Goal: Communication & Community: Answer question/provide support

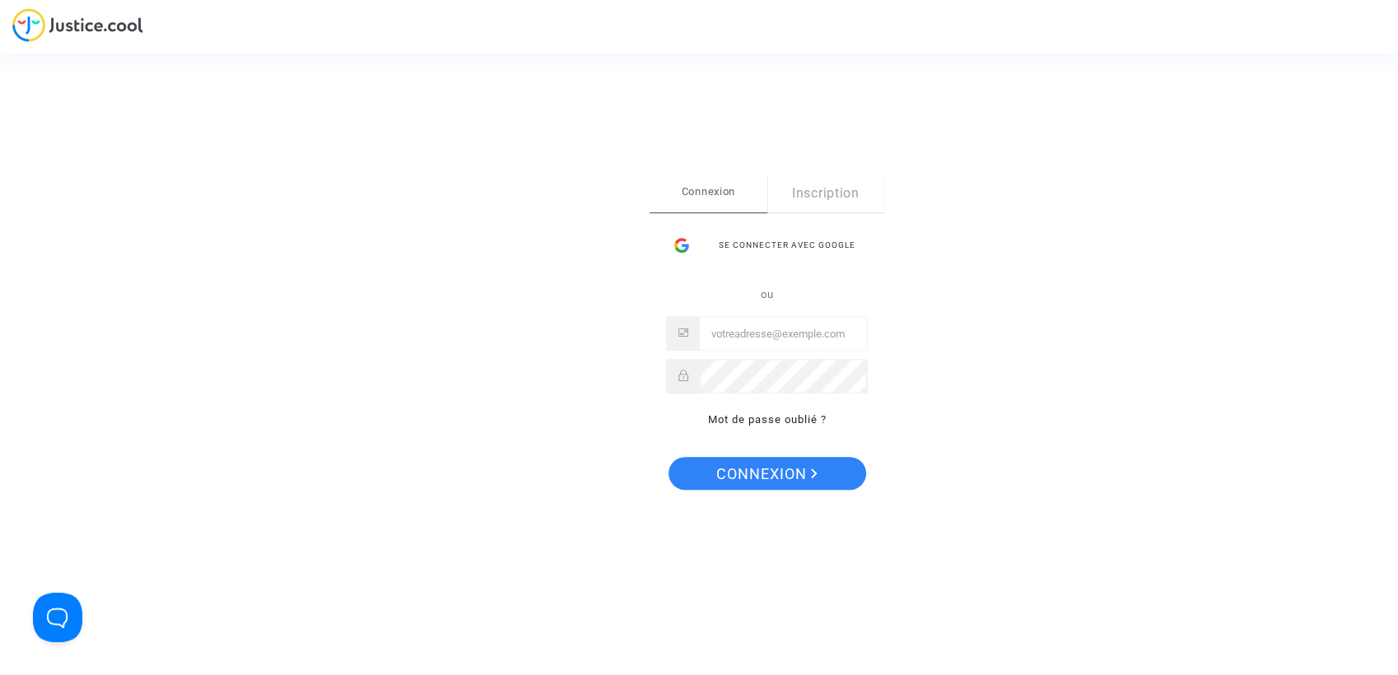
type input "Abdelrahman@refly.org"
click at [799, 477] on span "Connexion" at bounding box center [766, 474] width 101 height 35
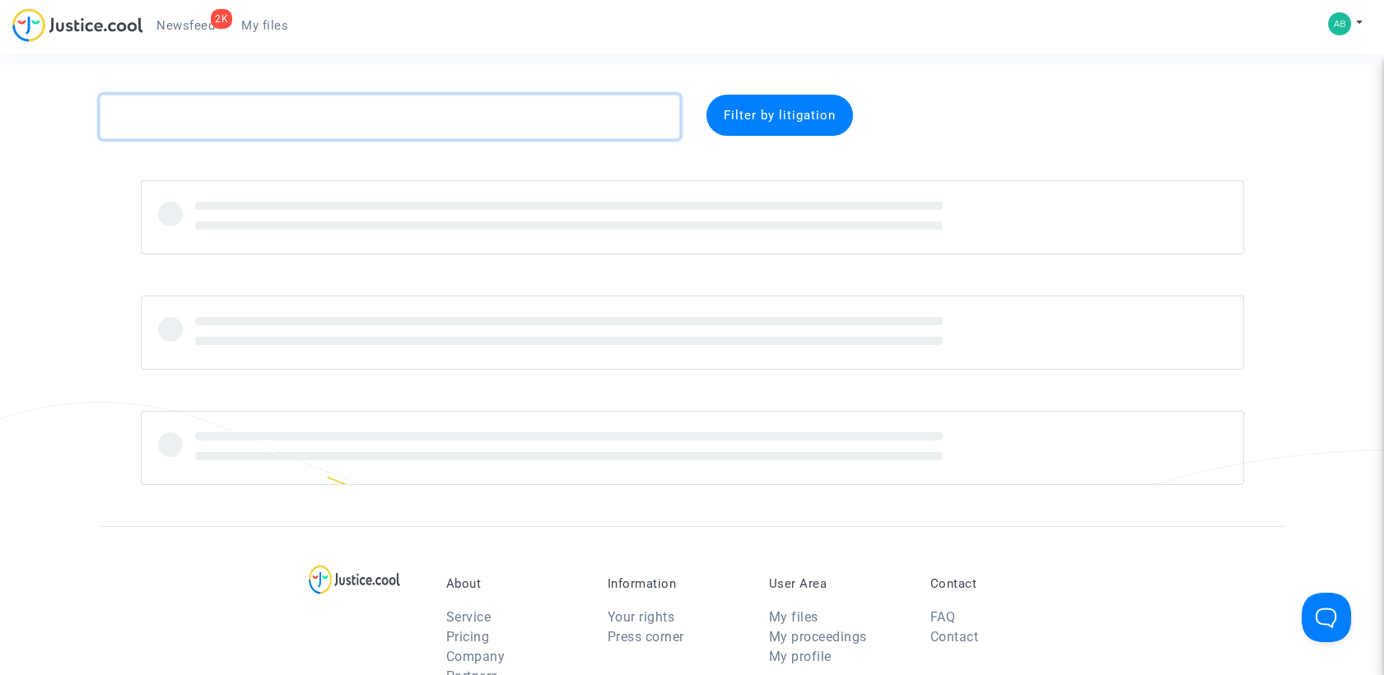
click at [417, 133] on textarea at bounding box center [390, 117] width 580 height 44
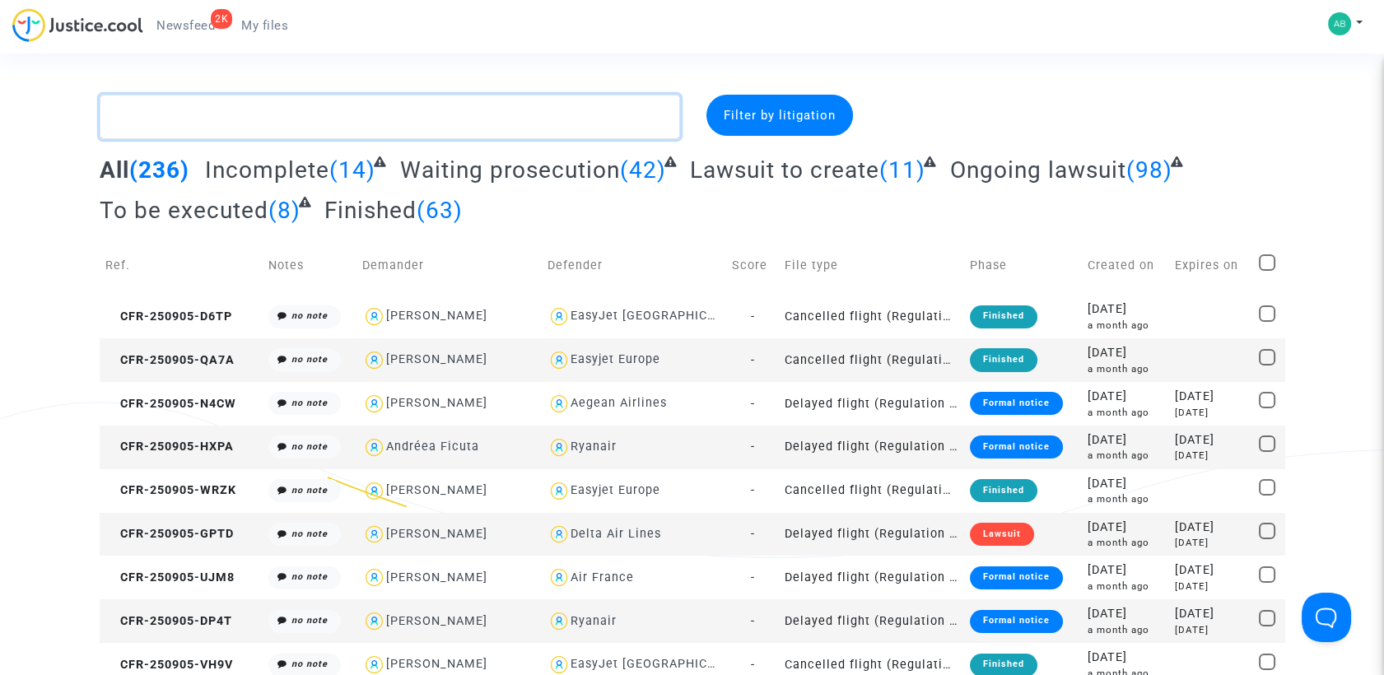
paste textarea "CFR-250728-9DRX"
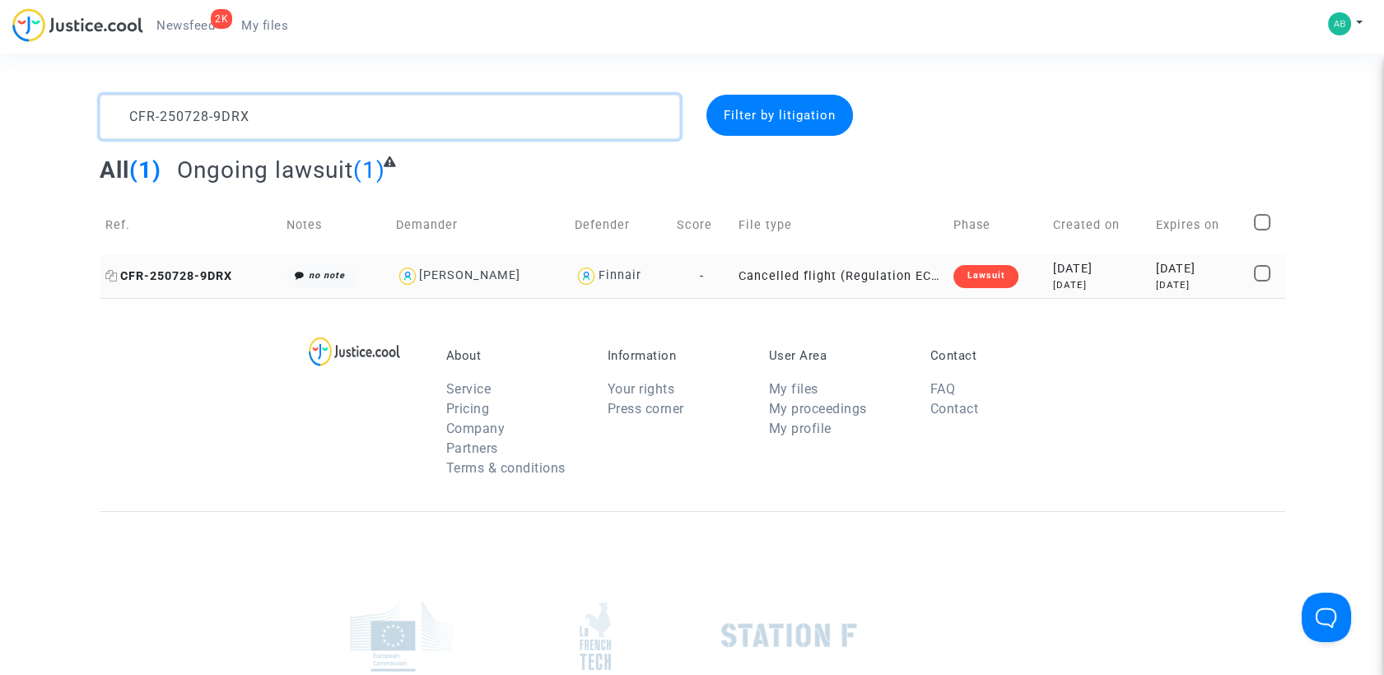
type textarea "CFR-250728-9DRX"
click at [220, 275] on span "CFR-250728-9DRX" at bounding box center [168, 276] width 127 height 14
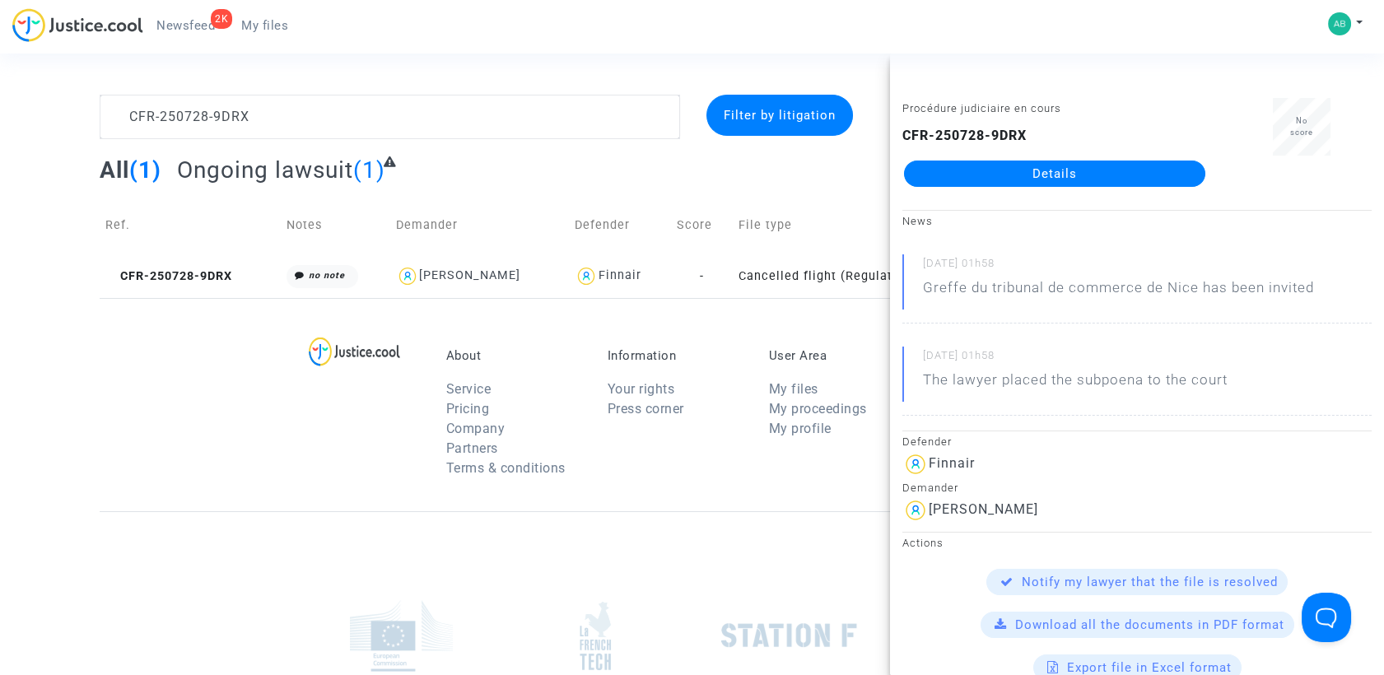
click at [938, 174] on link "Details" at bounding box center [1054, 173] width 301 height 26
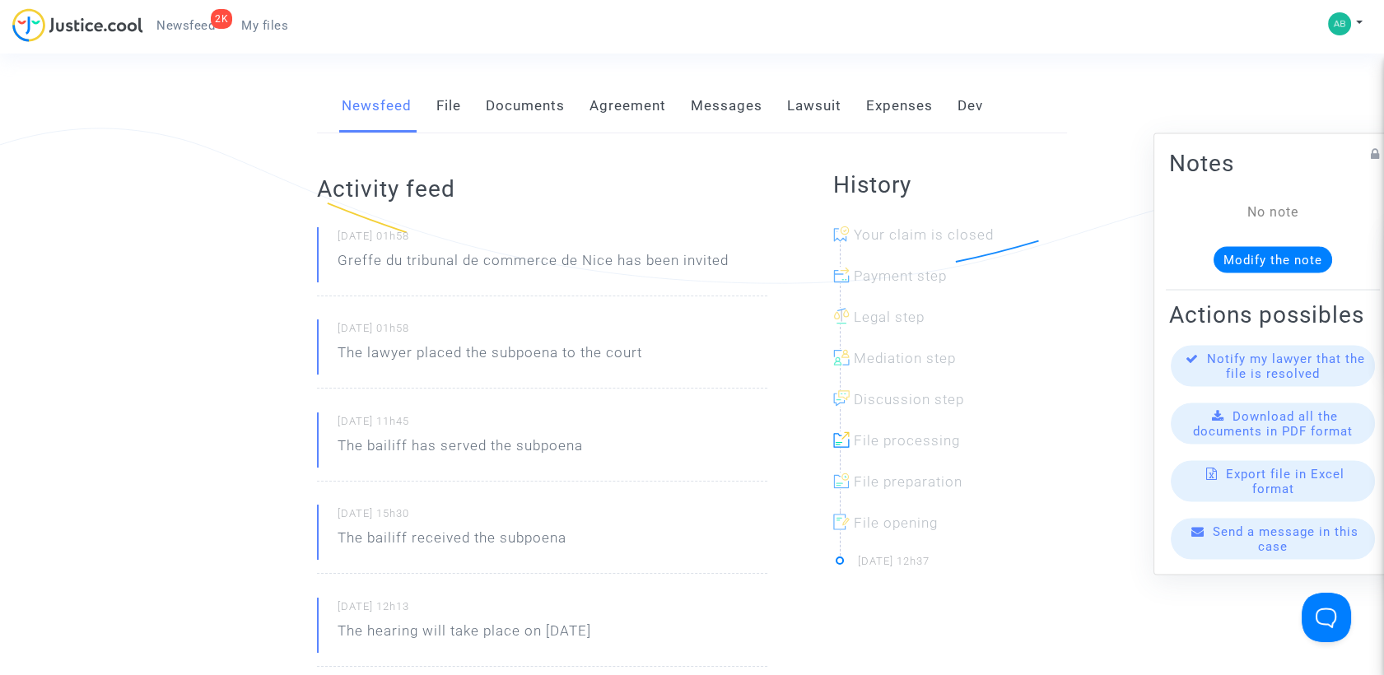
scroll to position [91, 0]
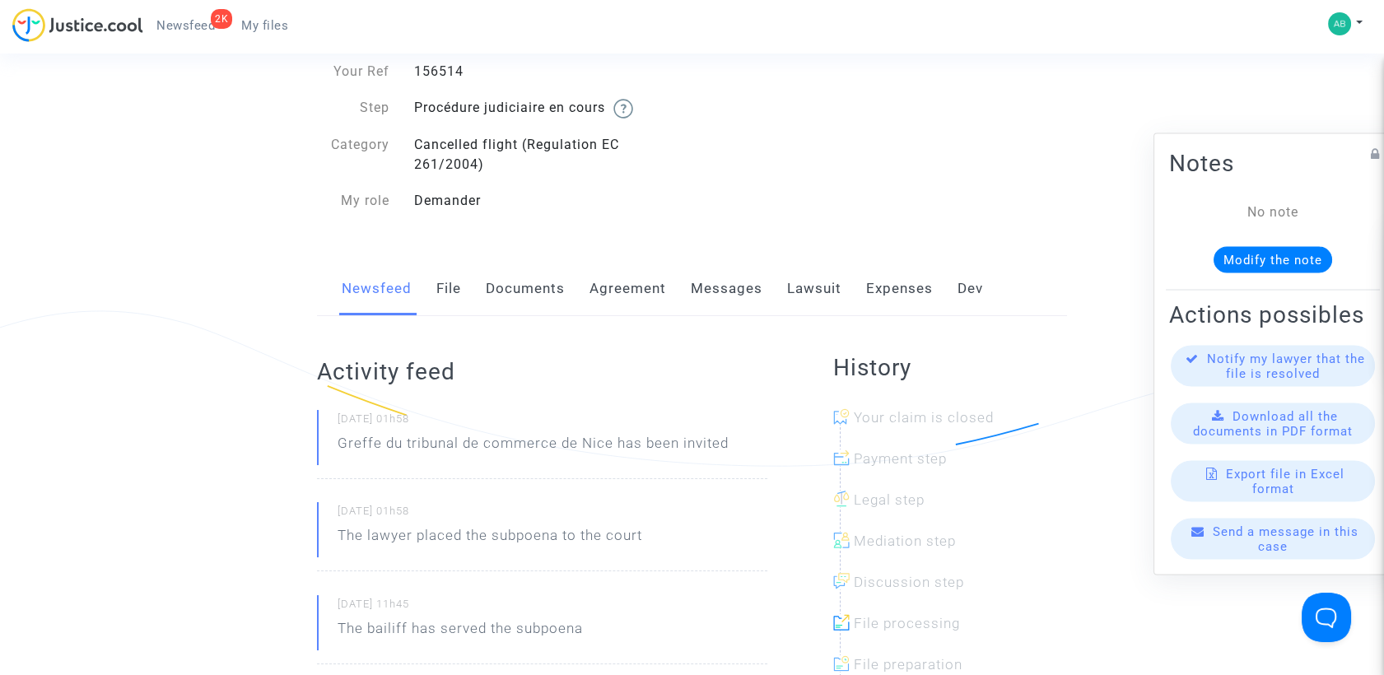
click at [807, 298] on link "Lawsuit" at bounding box center [814, 289] width 54 height 54
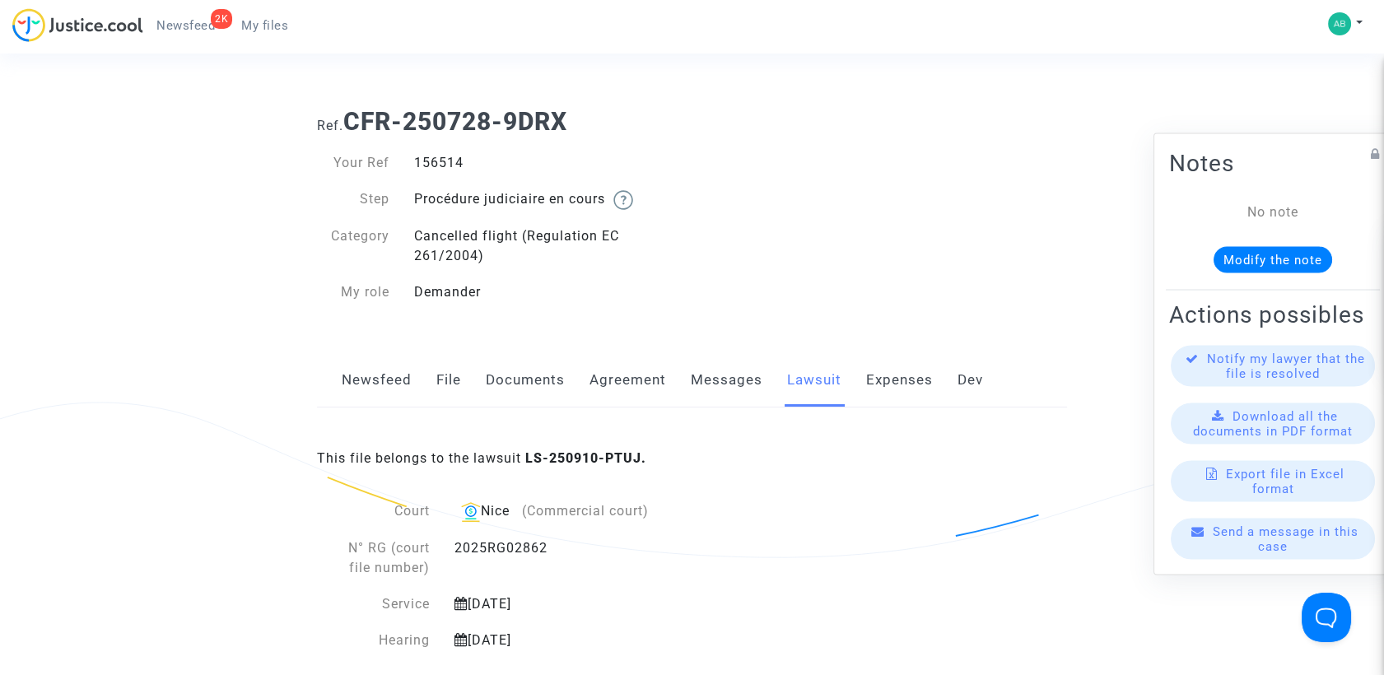
click at [718, 366] on link "Messages" at bounding box center [727, 380] width 72 height 54
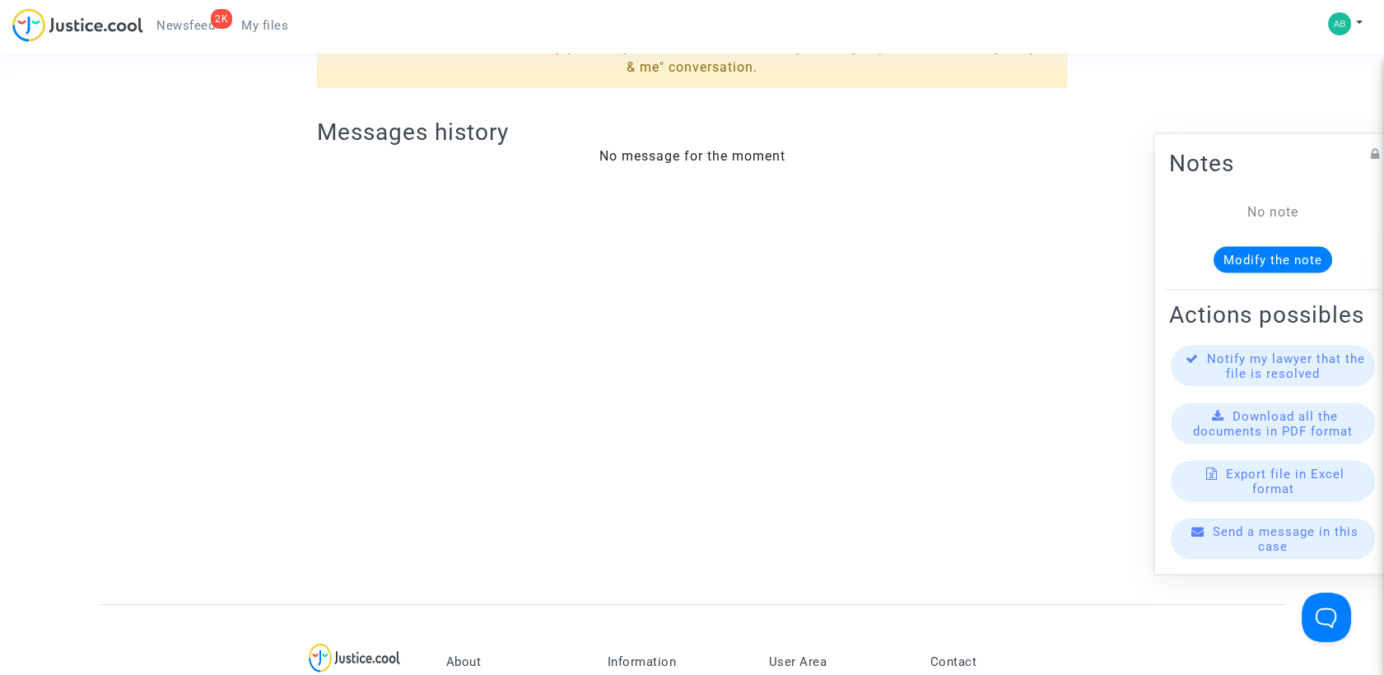
scroll to position [274, 0]
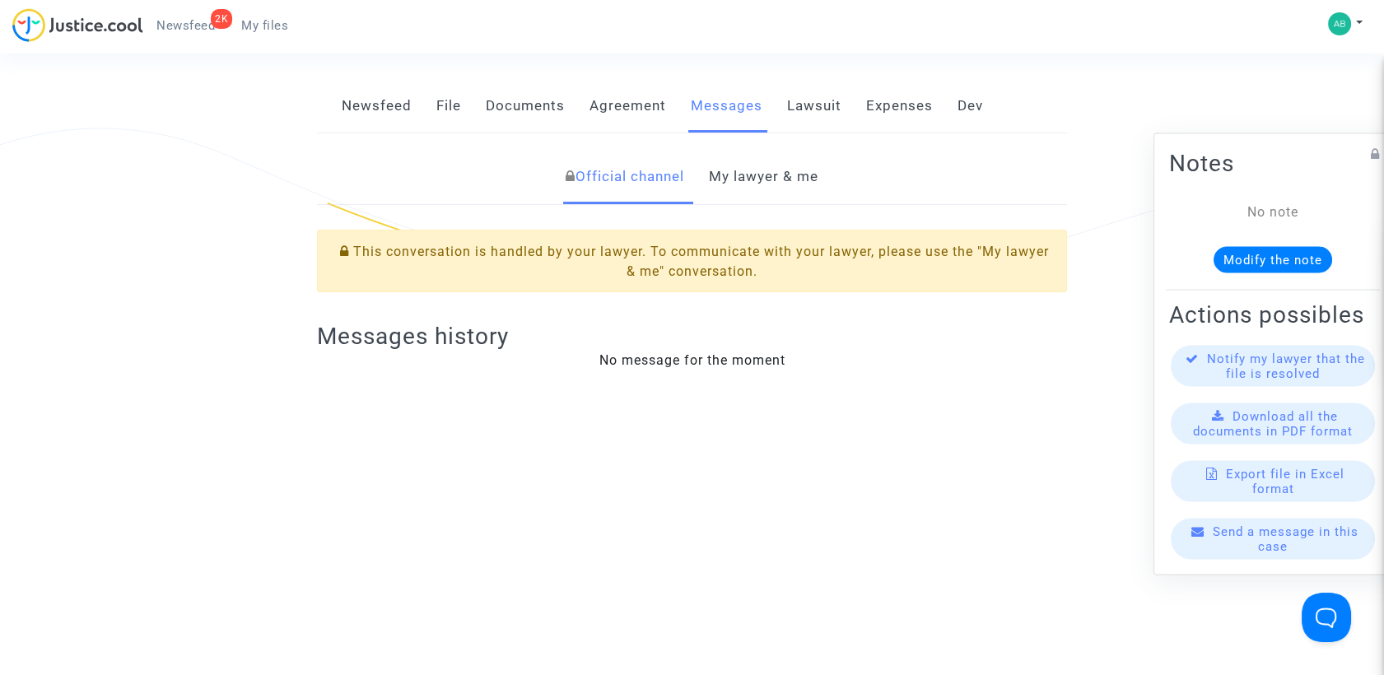
click at [759, 194] on link "My lawyer & me" at bounding box center [763, 177] width 109 height 54
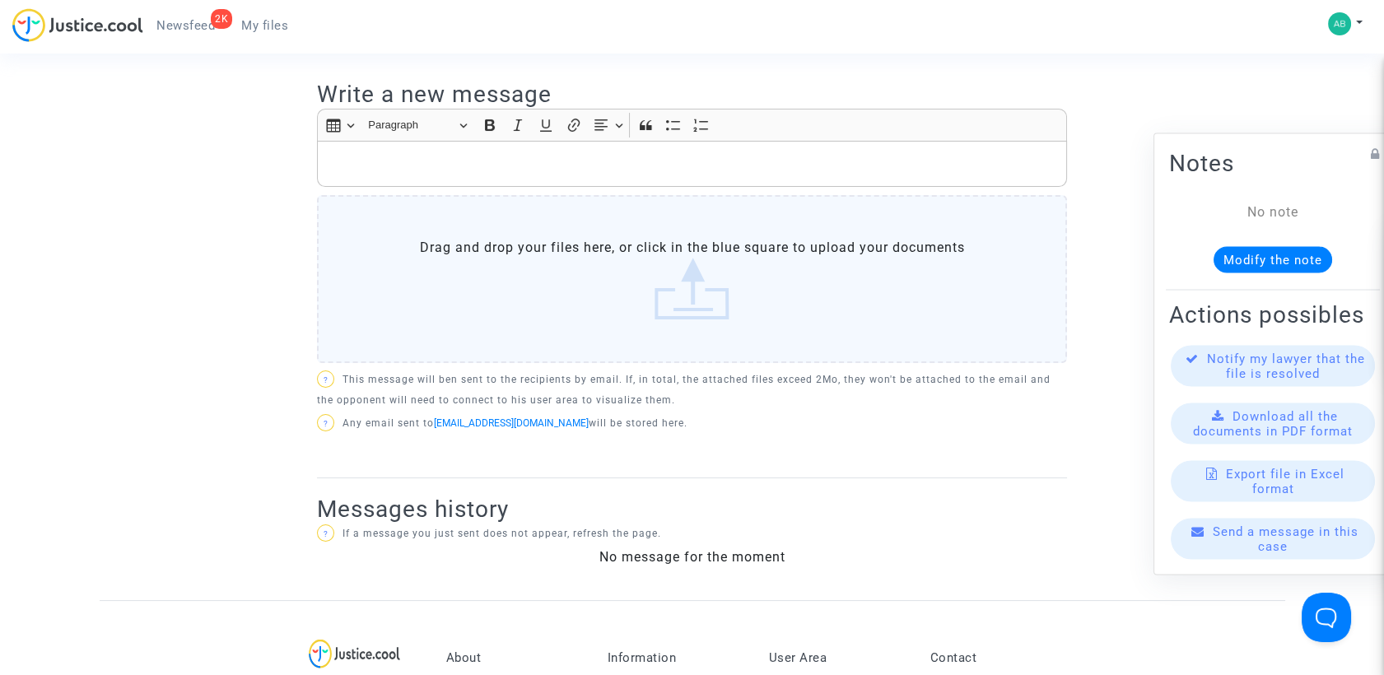
scroll to position [457, 0]
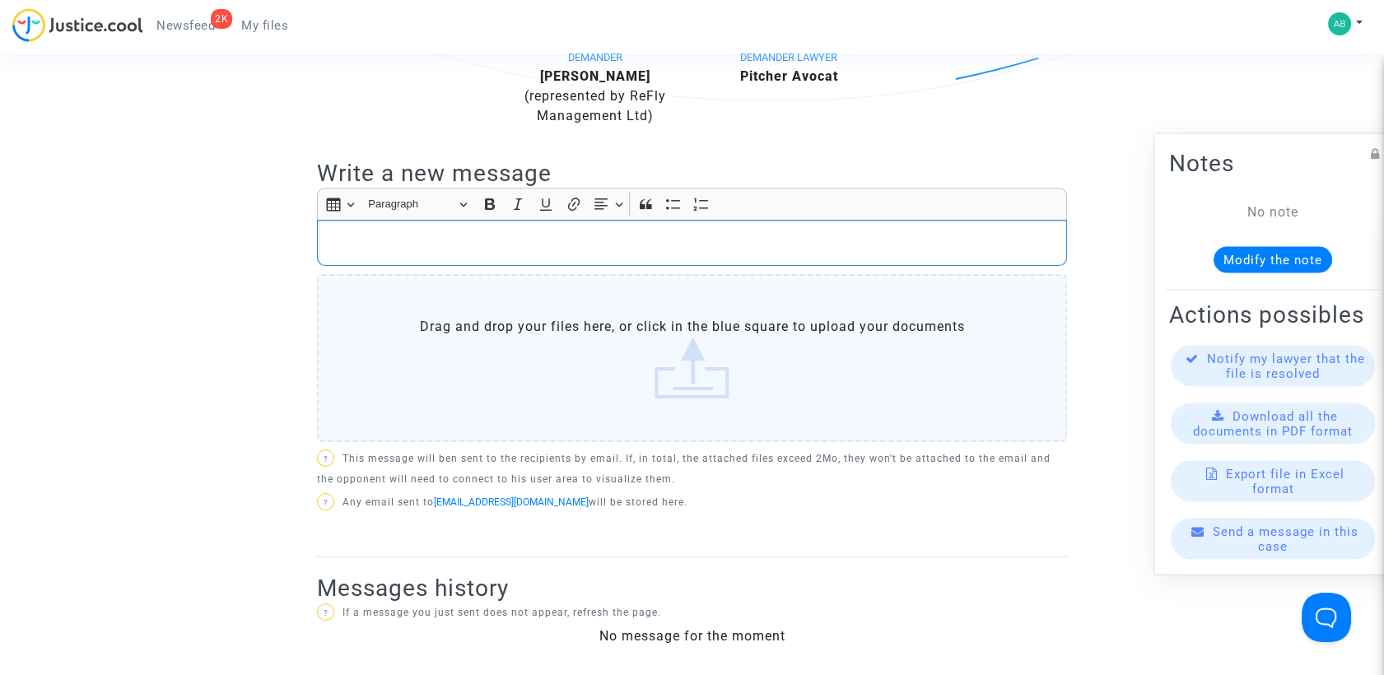
click at [493, 240] on p "Rich Text Editor, main" at bounding box center [692, 243] width 733 height 21
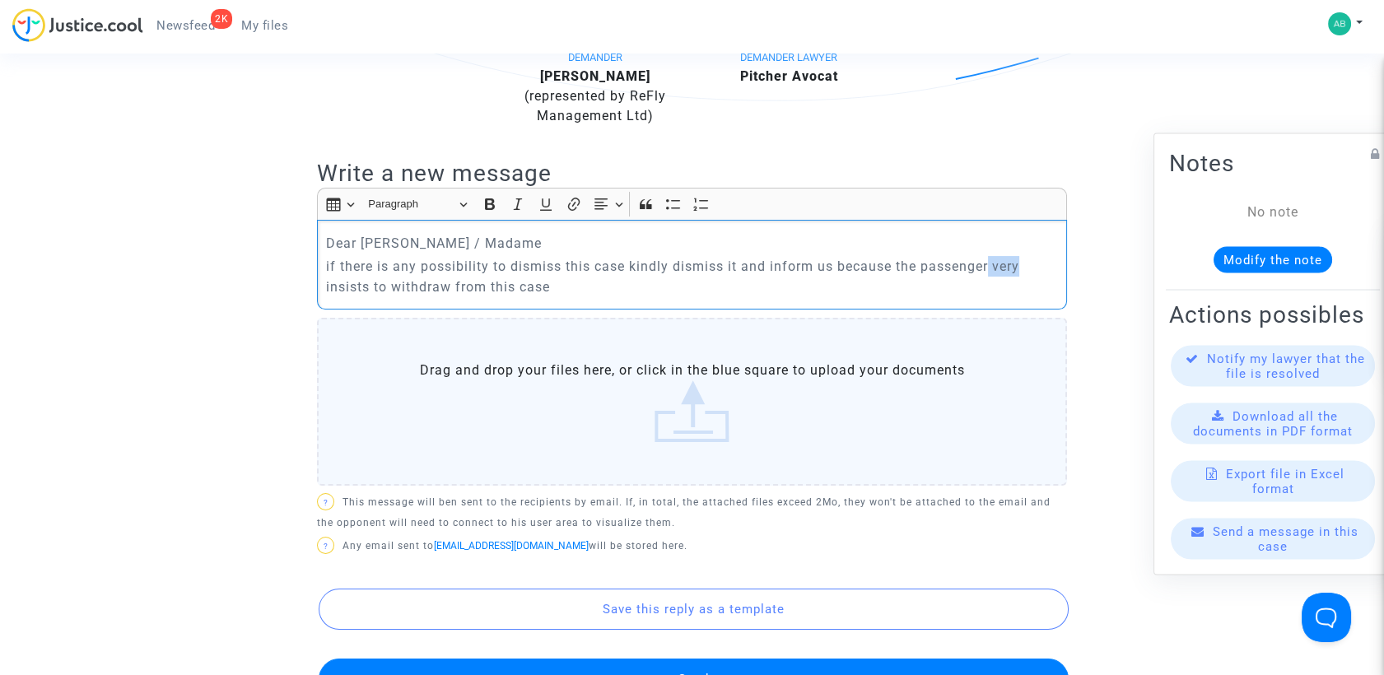
drag, startPoint x: 992, startPoint y: 267, endPoint x: 1024, endPoint y: 268, distance: 32.1
click at [1024, 268] on p "if there is any possibility to dismiss this case kindly dismiss it and inform u…" at bounding box center [692, 276] width 733 height 41
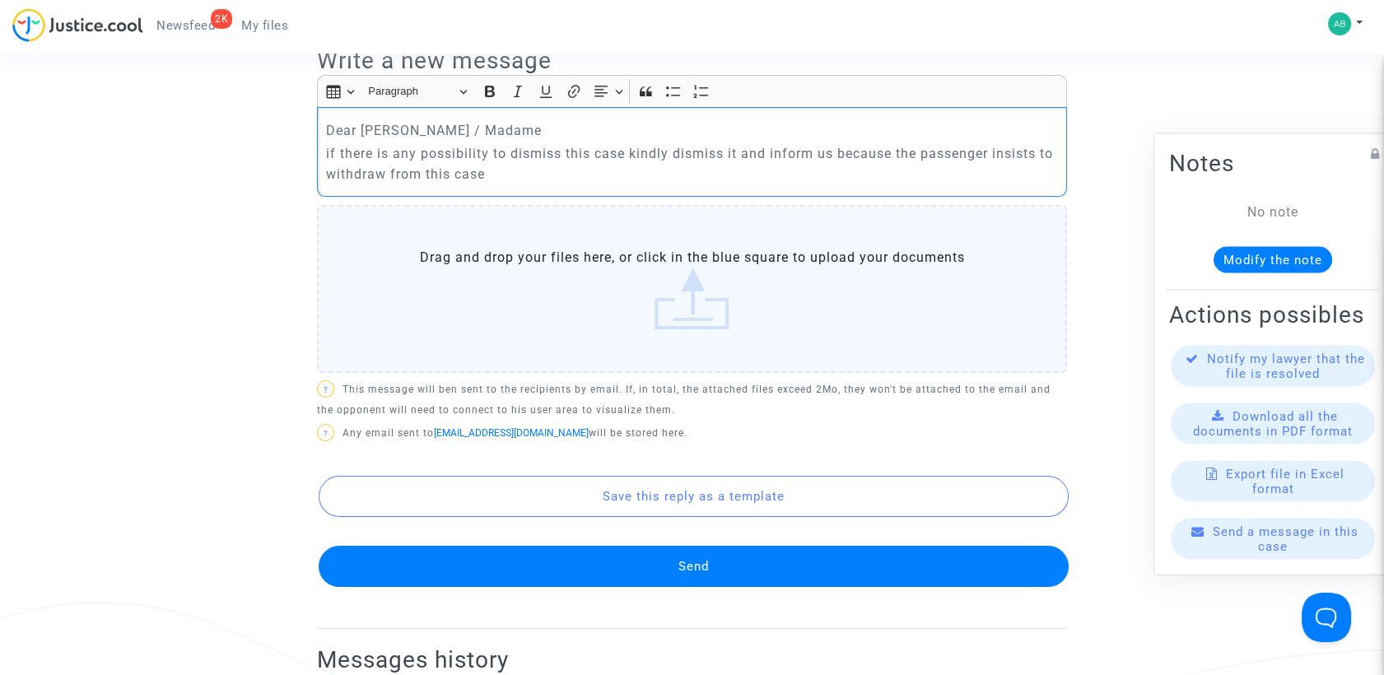
scroll to position [731, 0]
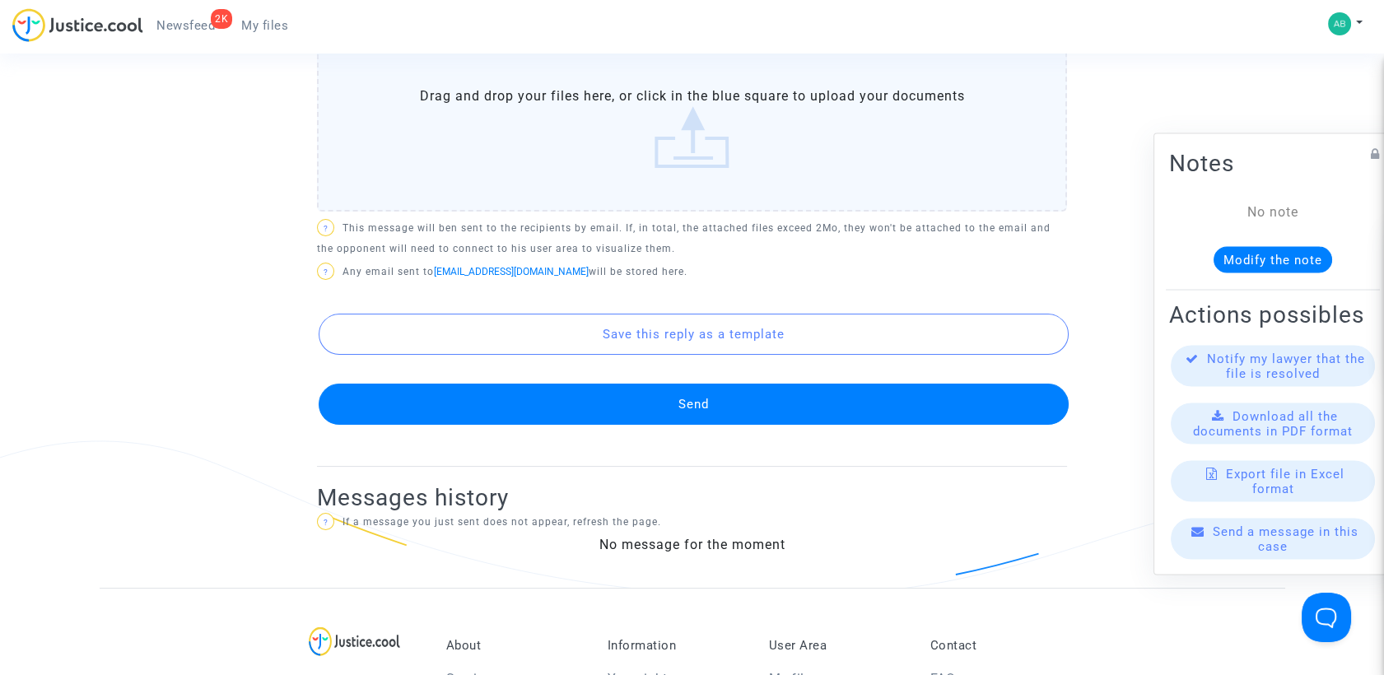
click at [693, 399] on button "Send" at bounding box center [694, 404] width 750 height 41
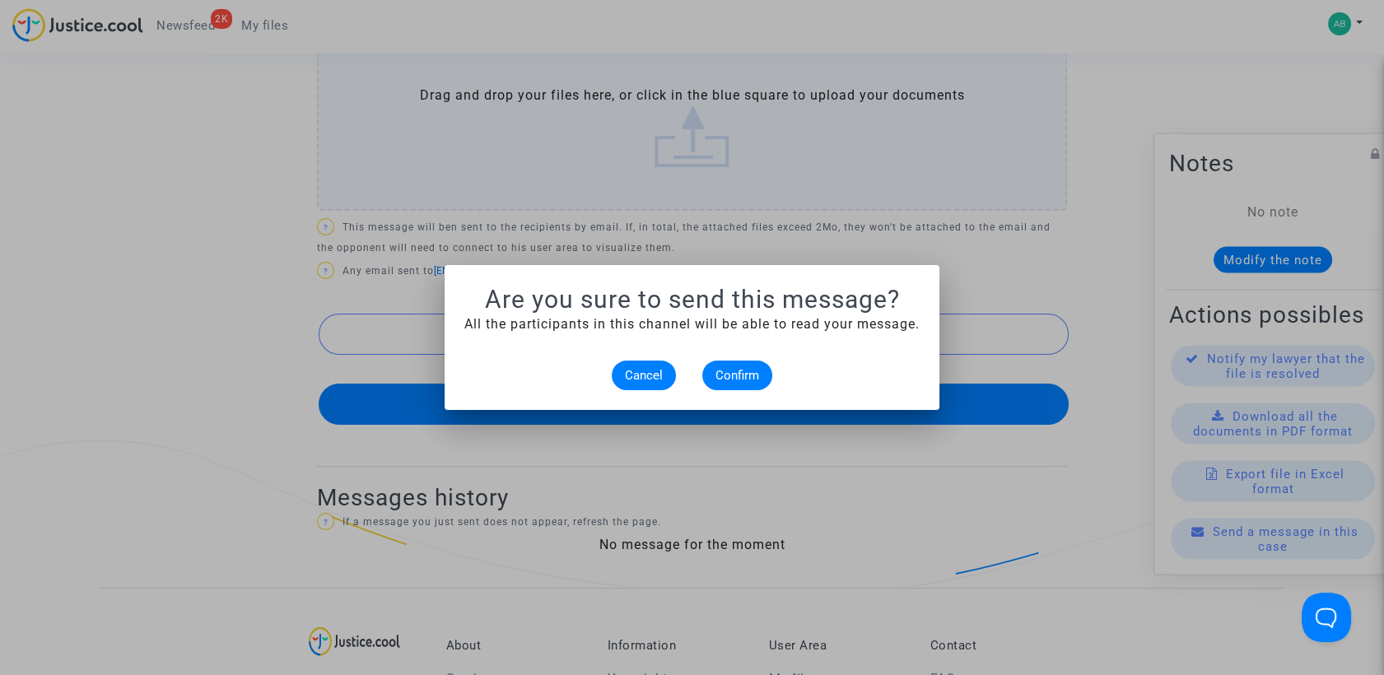
scroll to position [0, 0]
click at [711, 375] on button "Confirm" at bounding box center [737, 375] width 70 height 30
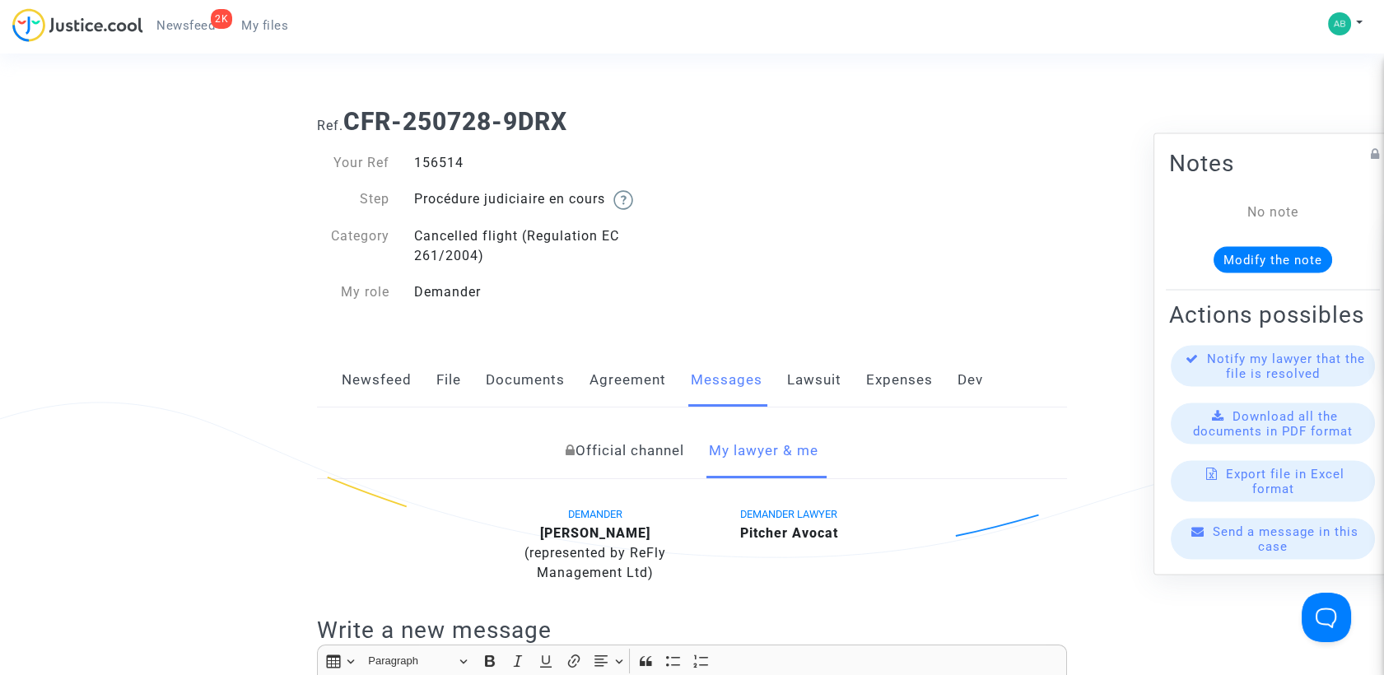
scroll to position [731, 0]
